Goal: Task Accomplishment & Management: Manage account settings

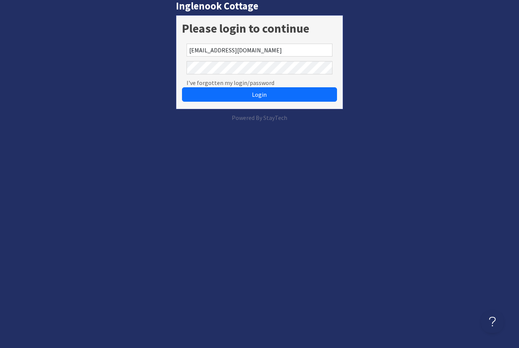
click at [314, 50] on input "[EMAIL_ADDRESS][DOMAIN_NAME]" at bounding box center [260, 50] width 146 height 13
click at [291, 93] on button "Login" at bounding box center [259, 94] width 155 height 14
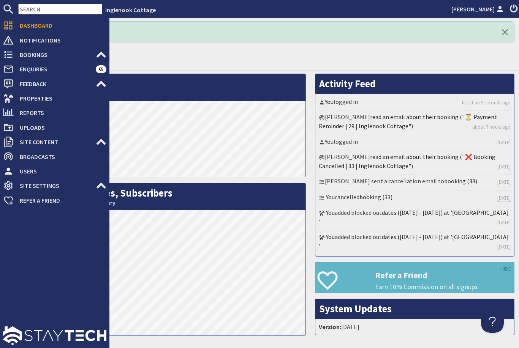
click at [11, 97] on icon at bounding box center [8, 98] width 11 height 11
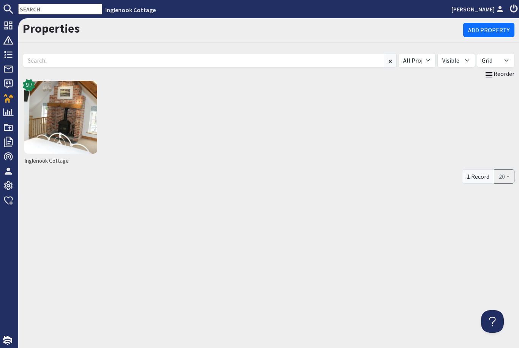
click at [62, 125] on img at bounding box center [60, 117] width 73 height 73
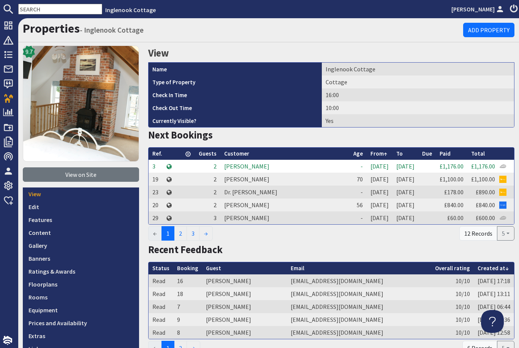
click at [86, 323] on link "Prices and Availability" at bounding box center [81, 323] width 116 height 13
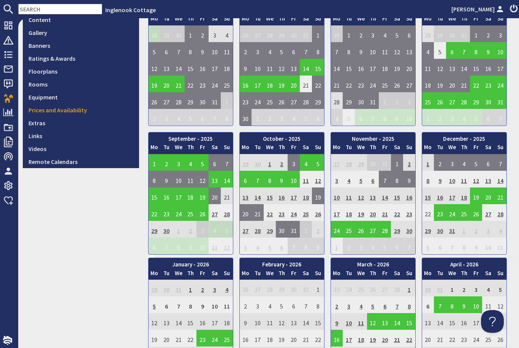
scroll to position [215, 0]
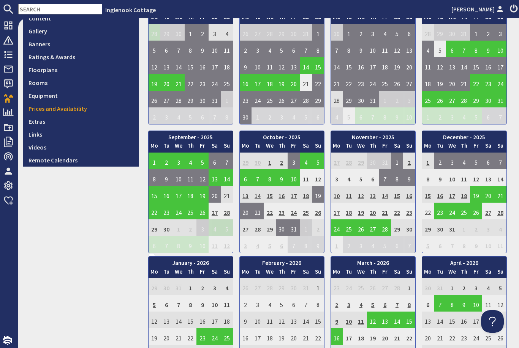
click at [338, 226] on td "24" at bounding box center [337, 228] width 12 height 17
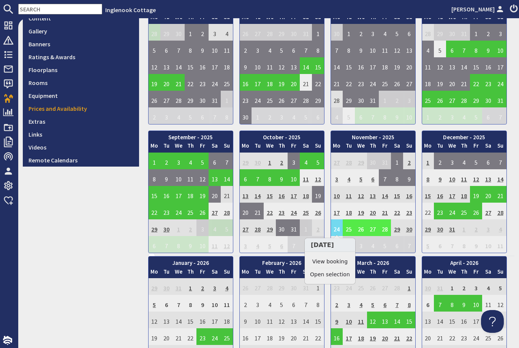
click at [347, 261] on link "View booking" at bounding box center [330, 262] width 40 height 8
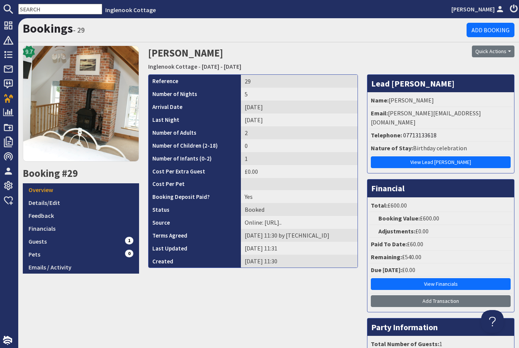
click at [439, 279] on link "View Financials" at bounding box center [441, 285] width 140 height 12
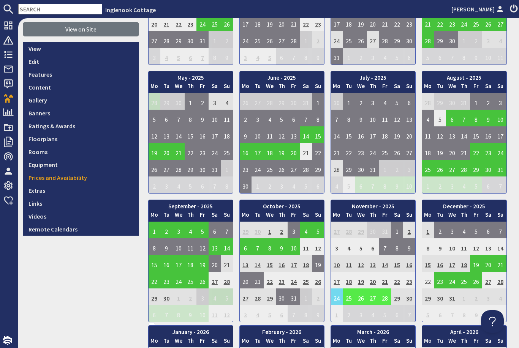
scroll to position [144, 0]
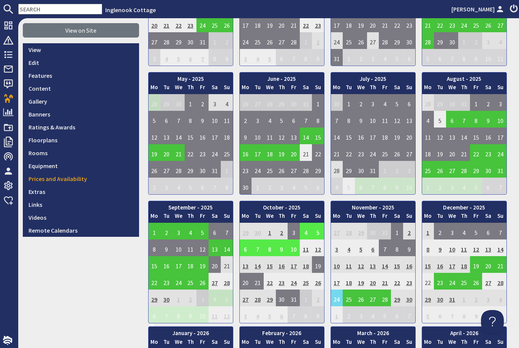
click at [304, 233] on td "4" at bounding box center [306, 231] width 12 height 17
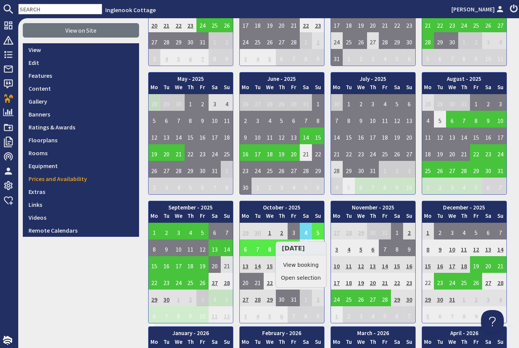
click at [315, 264] on link "View booking" at bounding box center [301, 265] width 40 height 8
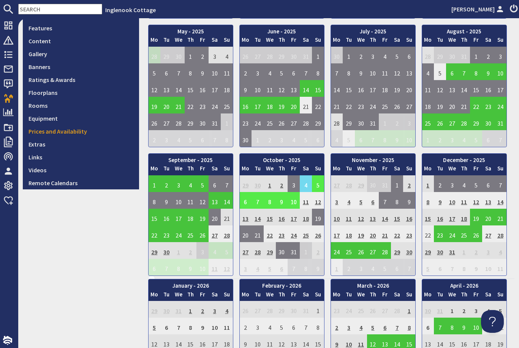
scroll to position [193, 0]
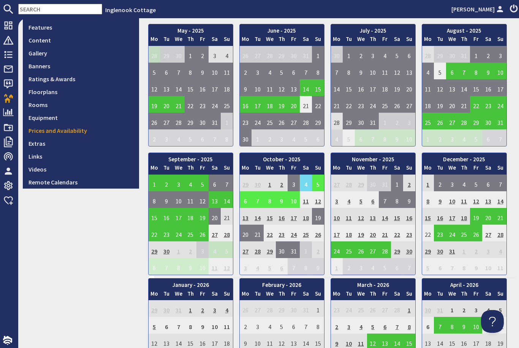
click at [155, 234] on td "22" at bounding box center [155, 233] width 12 height 17
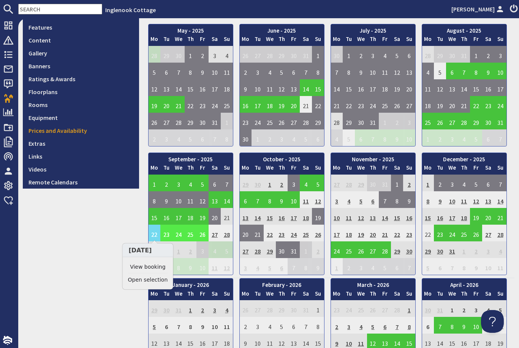
click at [164, 269] on link "View booking" at bounding box center [148, 267] width 40 height 8
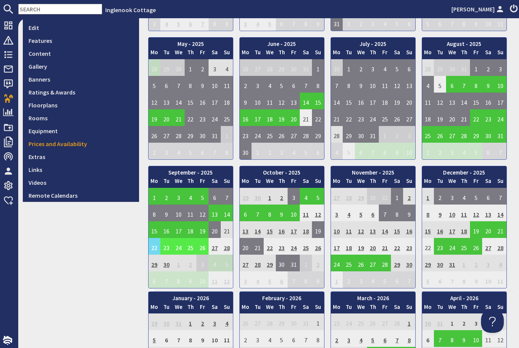
scroll to position [181, 0]
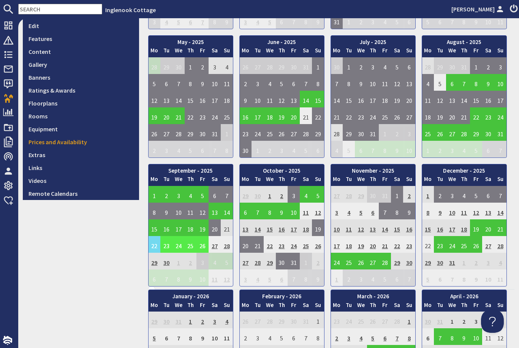
click at [160, 223] on td "15" at bounding box center [155, 228] width 12 height 17
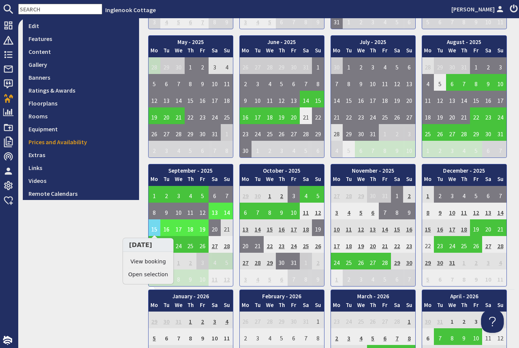
click at [166, 261] on link "View booking" at bounding box center [148, 262] width 40 height 8
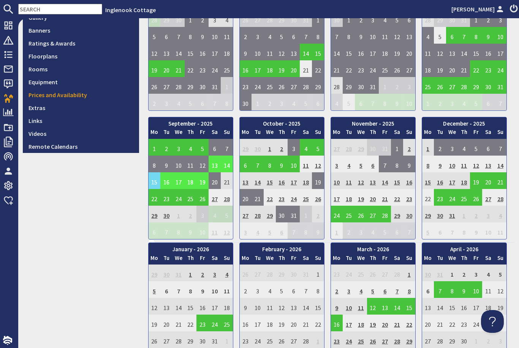
scroll to position [231, 0]
